Goal: Transaction & Acquisition: Purchase product/service

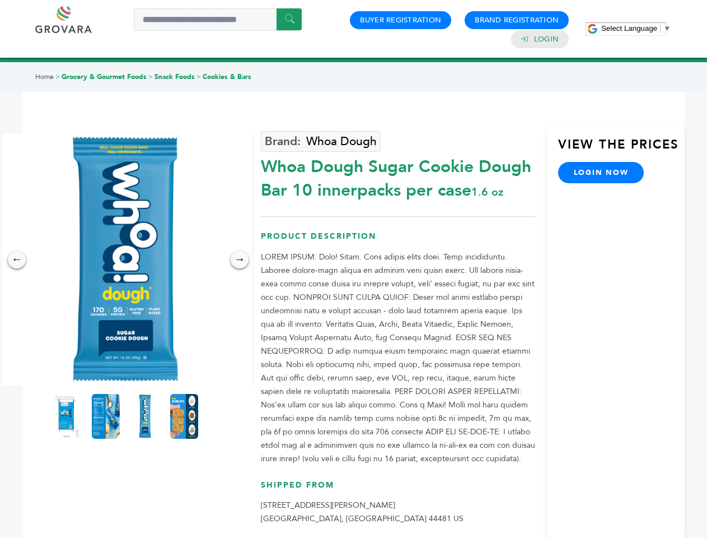
click at [636, 28] on span "Select Language" at bounding box center [630, 28] width 56 height 8
click at [125, 259] on img at bounding box center [125, 259] width 252 height 252
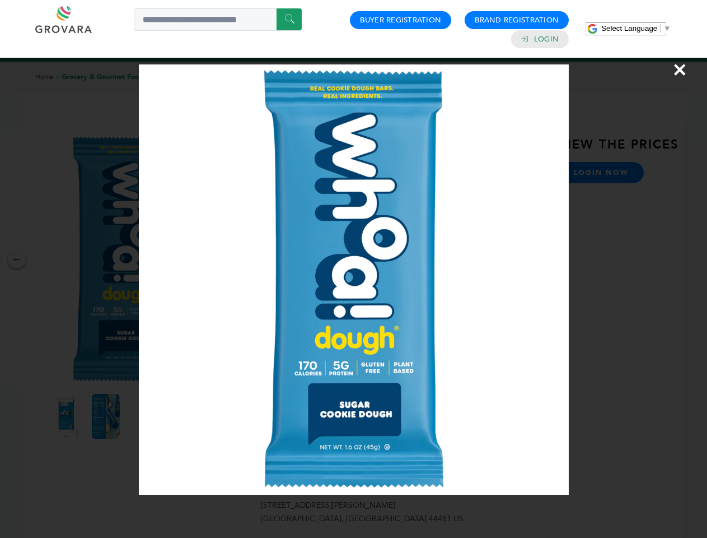
click at [17, 259] on div "×" at bounding box center [353, 269] width 707 height 538
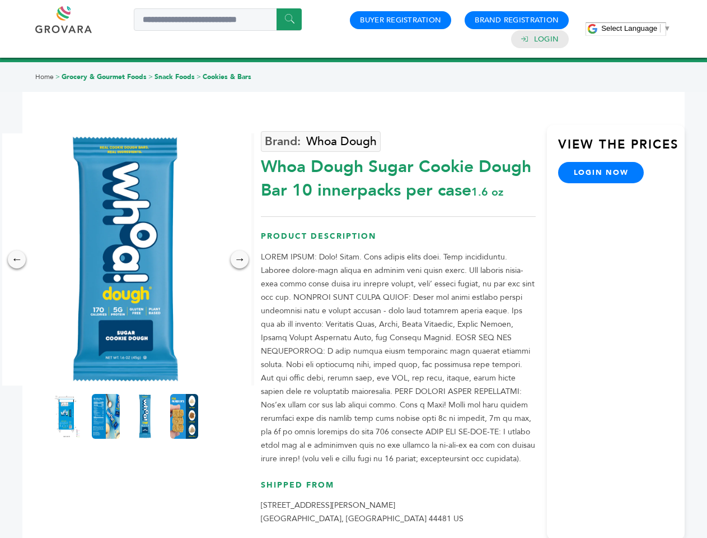
click at [240, 259] on div "→" at bounding box center [240, 259] width 18 height 18
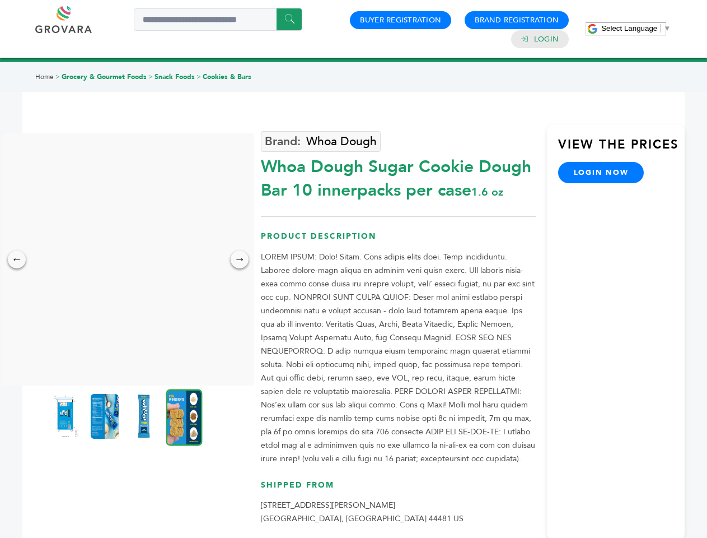
click at [67, 416] on img at bounding box center [66, 416] width 28 height 45
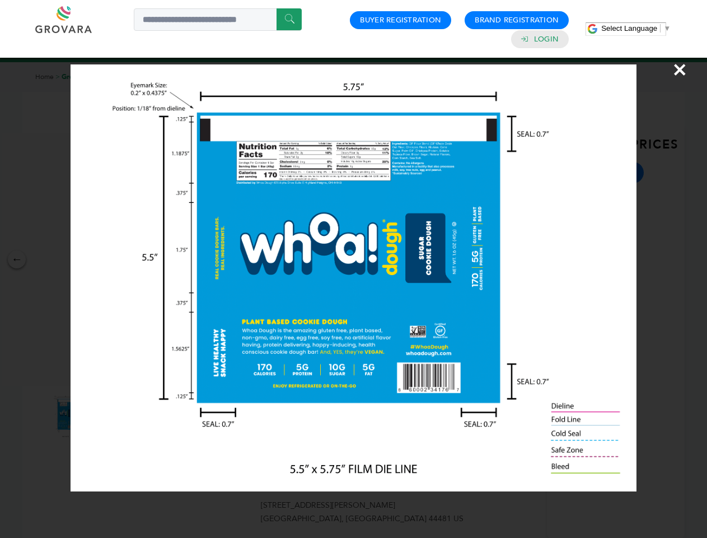
click at [106, 416] on div "×" at bounding box center [353, 269] width 707 height 538
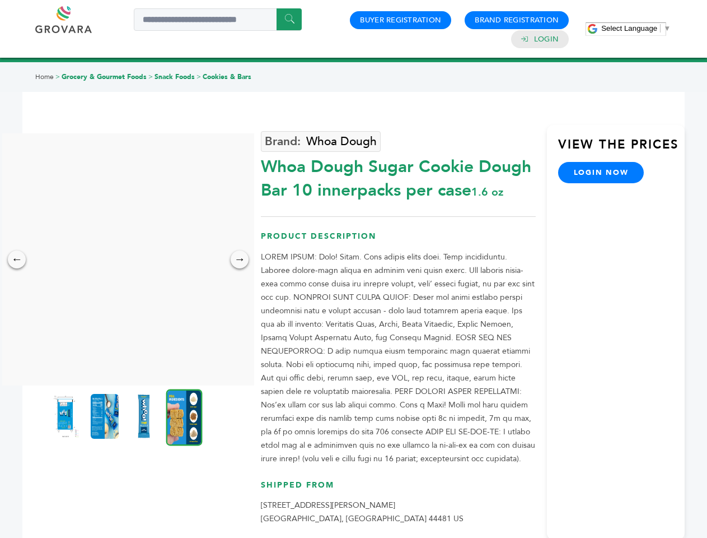
click at [145, 416] on img at bounding box center [144, 416] width 28 height 45
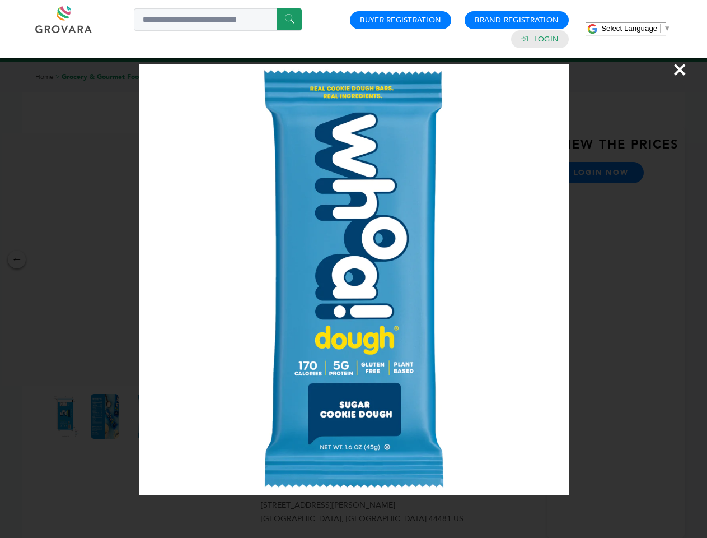
click at [184, 416] on div "×" at bounding box center [353, 269] width 707 height 538
